Goal: Task Accomplishment & Management: Complete application form

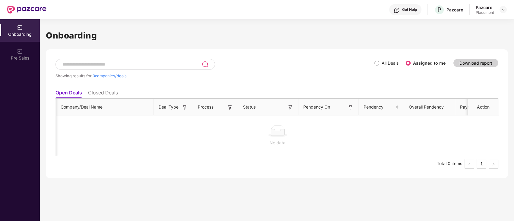
scroll to position [0, 51]
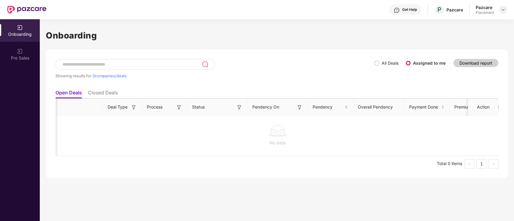
click at [502, 9] on img at bounding box center [502, 9] width 5 height 5
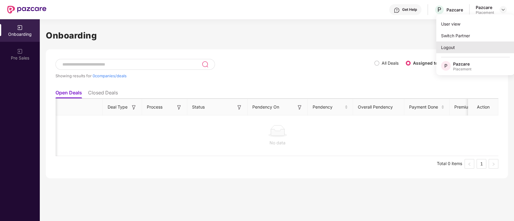
click at [453, 49] on div "Logout" at bounding box center [475, 48] width 78 height 12
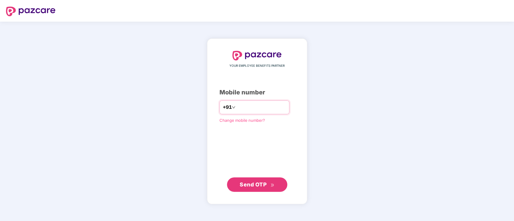
click at [272, 104] on input "number" at bounding box center [261, 108] width 49 height 10
type input "**********"
click at [271, 187] on span "Send OTP" at bounding box center [257, 184] width 35 height 8
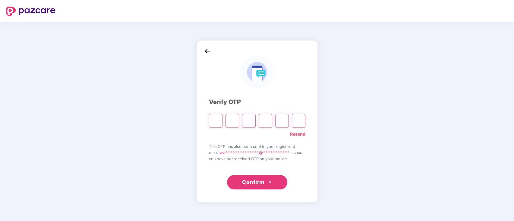
type input "*"
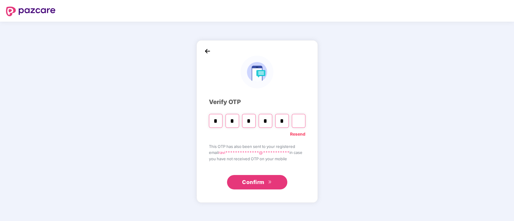
type input "*"
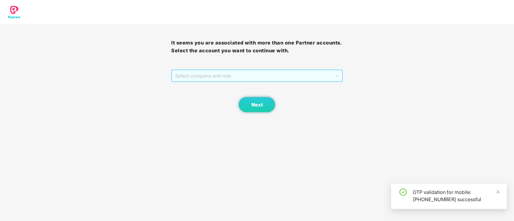
click at [262, 75] on span "Select company and role" at bounding box center [256, 75] width 163 height 11
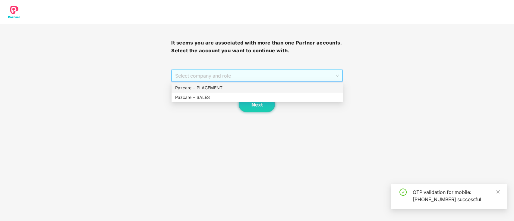
click at [238, 87] on div "Pazcare - PLACEMENT" at bounding box center [257, 88] width 164 height 7
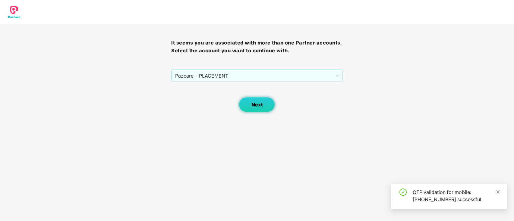
click at [258, 103] on span "Next" at bounding box center [256, 105] width 11 height 6
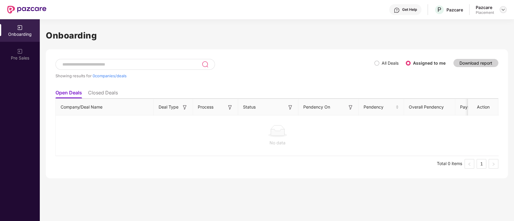
click at [501, 9] on img at bounding box center [502, 9] width 5 height 5
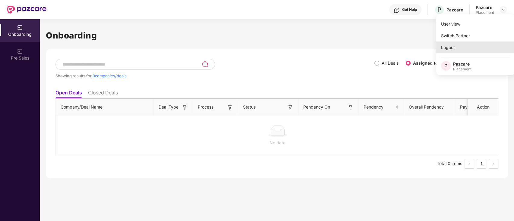
click at [449, 47] on div "Logout" at bounding box center [475, 48] width 78 height 12
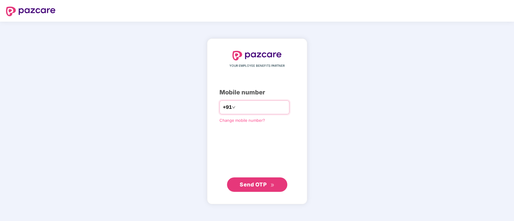
click at [237, 109] on input "number" at bounding box center [261, 108] width 49 height 10
type input "**********"
click at [264, 182] on span "Send OTP" at bounding box center [253, 184] width 27 height 6
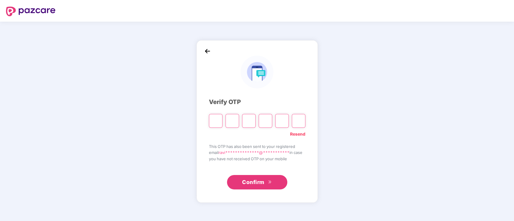
type input "*"
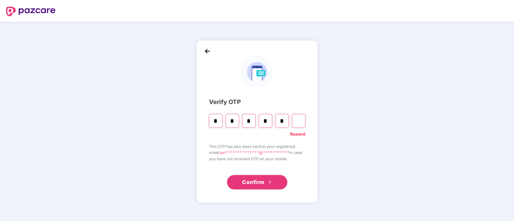
type input "*"
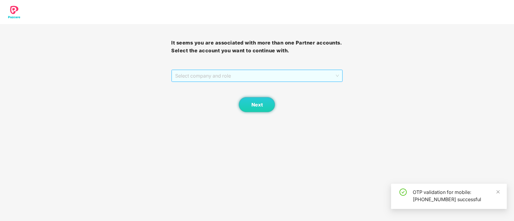
click at [275, 78] on span "Select company and role" at bounding box center [256, 75] width 163 height 11
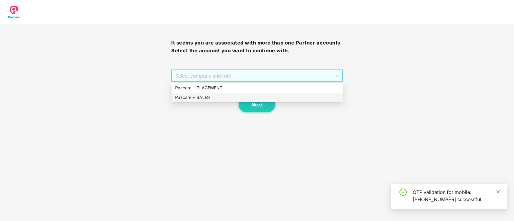
click at [254, 97] on div "Pazcare - SALES" at bounding box center [257, 97] width 164 height 7
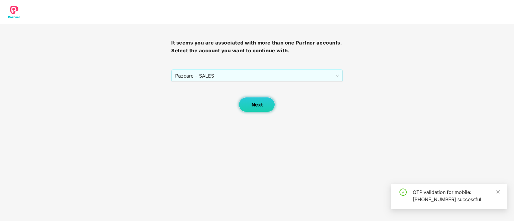
click at [258, 103] on span "Next" at bounding box center [256, 105] width 11 height 6
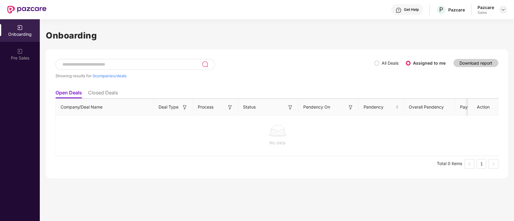
click at [505, 9] on img at bounding box center [502, 9] width 5 height 5
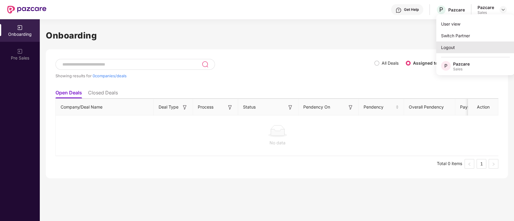
click at [457, 47] on div "Logout" at bounding box center [475, 48] width 78 height 12
